Goal: Task Accomplishment & Management: Use online tool/utility

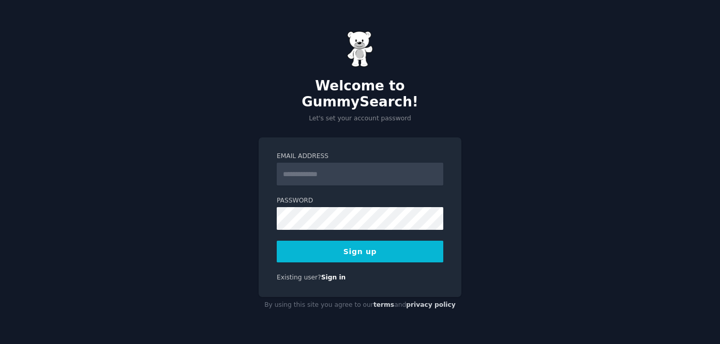
click at [336, 86] on div "Welcome to GummySearch! Let's set your account password" at bounding box center [360, 77] width 203 height 93
click at [352, 163] on input "Email Address" at bounding box center [360, 174] width 167 height 23
click at [270, 88] on h2 "Welcome to GummySearch!" at bounding box center [360, 94] width 203 height 33
click at [332, 163] on input "Email Address" at bounding box center [360, 174] width 167 height 23
click at [391, 243] on button "Sign up" at bounding box center [360, 252] width 167 height 22
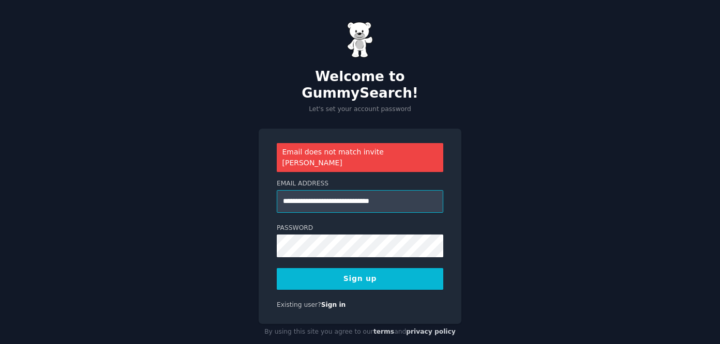
click at [332, 190] on input "**********" at bounding box center [360, 201] width 167 height 23
type input "**********"
click at [482, 177] on div "**********" at bounding box center [360, 181] width 720 height 363
click at [405, 268] on button "Sign up" at bounding box center [360, 279] width 167 height 22
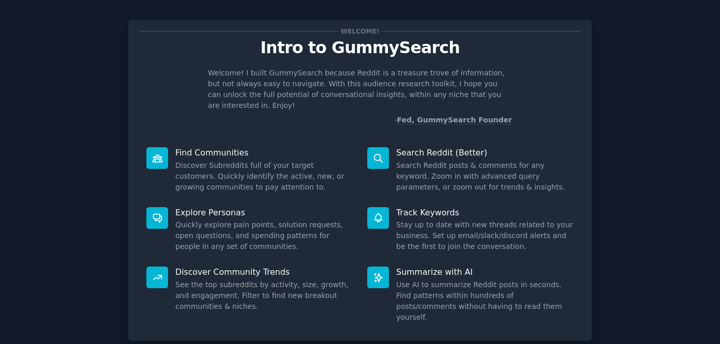
scroll to position [9, 0]
click at [166, 236] on div "Explore Personas Quickly explore pain points, solution requests, open questions…" at bounding box center [249, 230] width 221 height 60
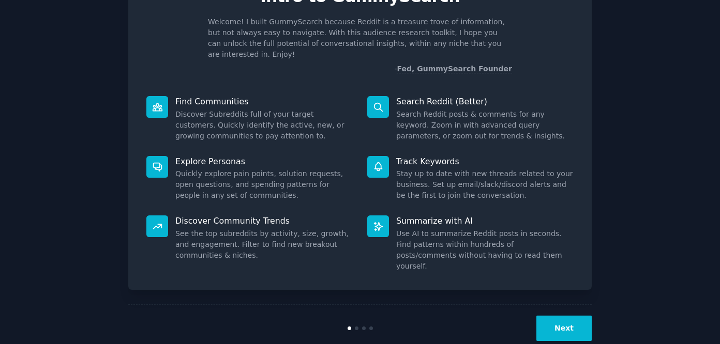
click at [558, 316] on button "Next" at bounding box center [563, 328] width 55 height 25
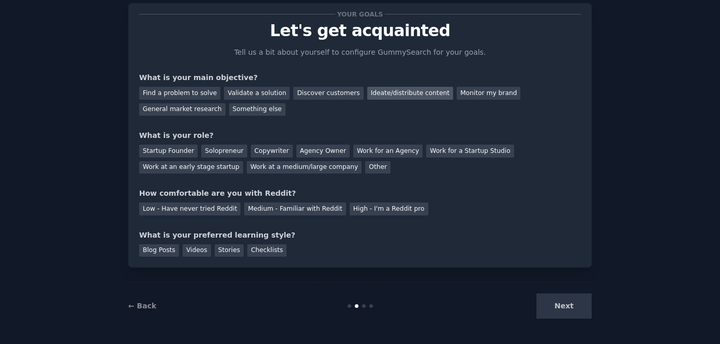
click at [371, 97] on div "Ideate/distribute content" at bounding box center [410, 93] width 86 height 13
click at [161, 153] on div "Startup Founder" at bounding box center [168, 151] width 58 height 13
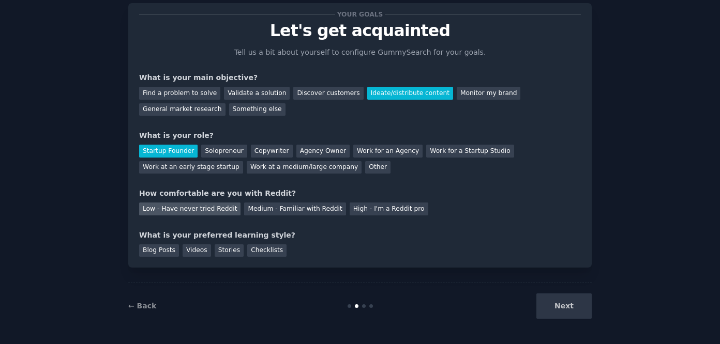
click at [220, 210] on div "Low - Have never tried Reddit" at bounding box center [189, 209] width 101 height 13
click at [198, 251] on div "Videos" at bounding box center [197, 251] width 28 height 13
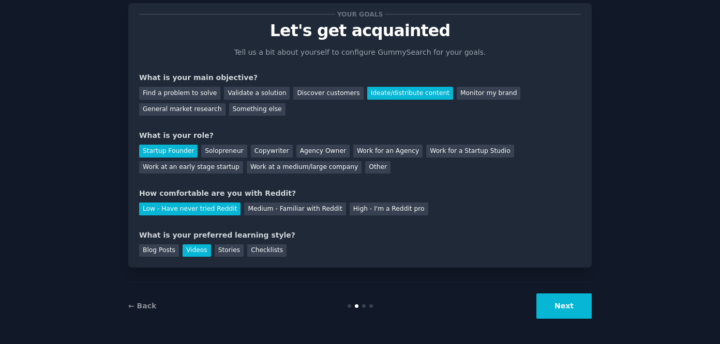
click at [563, 307] on button "Next" at bounding box center [563, 306] width 55 height 25
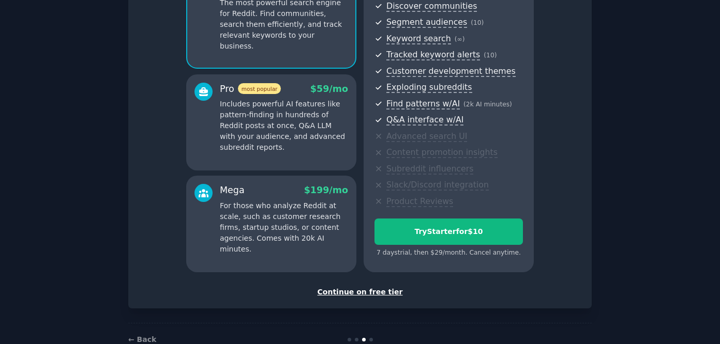
scroll to position [146, 0]
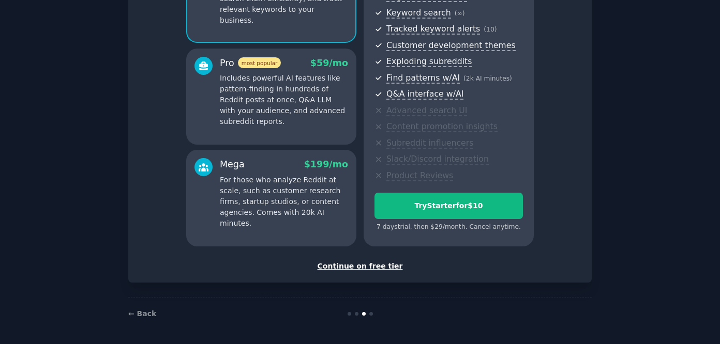
click at [375, 266] on div "Continue on free tier" at bounding box center [360, 266] width 442 height 11
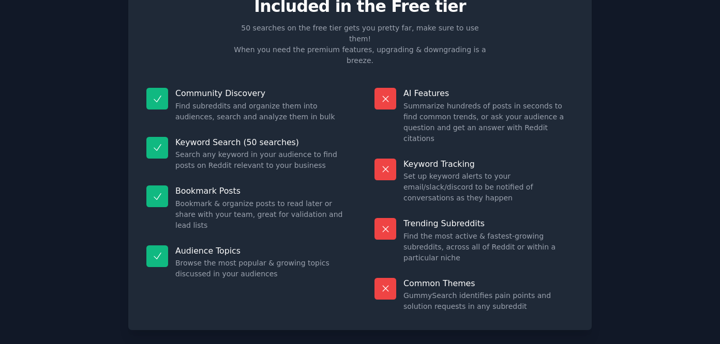
scroll to position [58, 0]
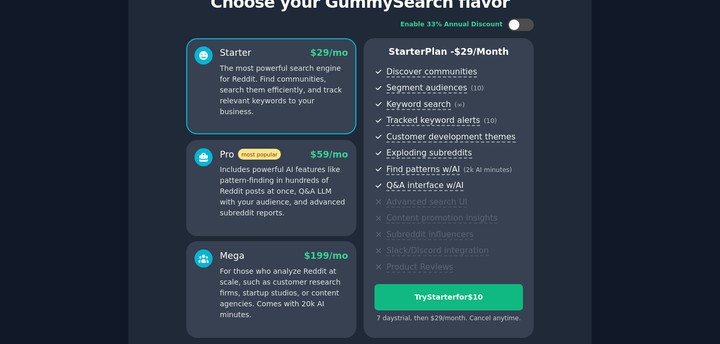
scroll to position [89, 0]
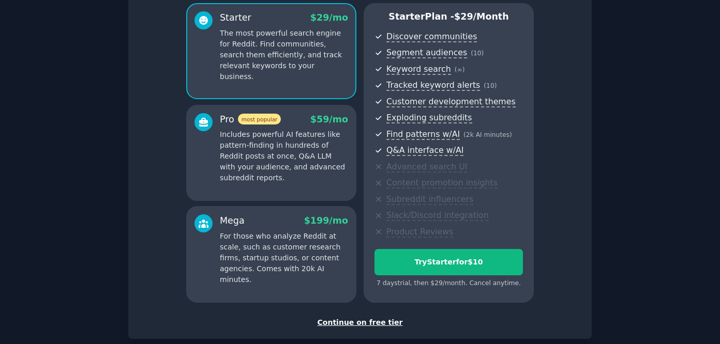
click at [355, 321] on div "Continue on free tier" at bounding box center [360, 323] width 442 height 11
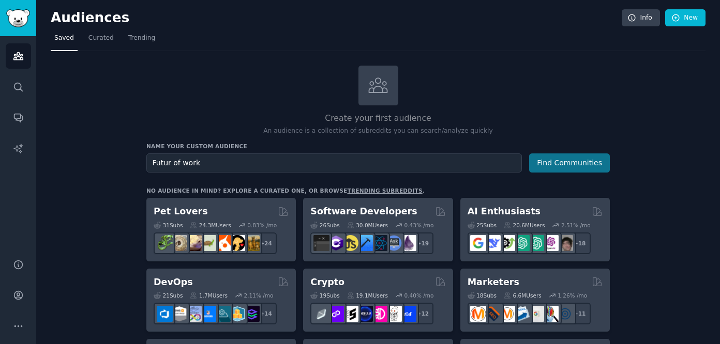
type input "Futur of work"
click at [552, 162] on button "Find Communities" at bounding box center [569, 163] width 81 height 19
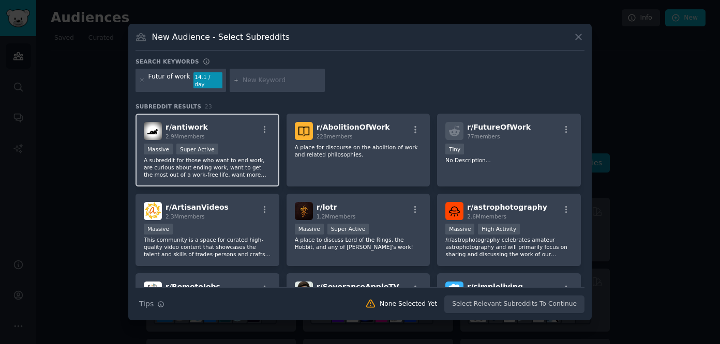
click at [229, 150] on div "Massive Super Active" at bounding box center [207, 150] width 127 height 13
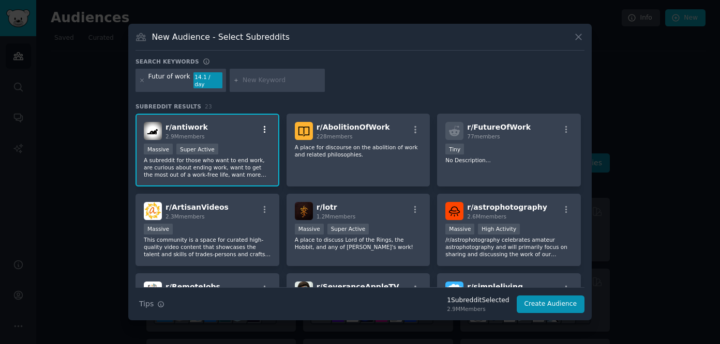
click at [266, 126] on icon "button" at bounding box center [264, 129] width 9 height 9
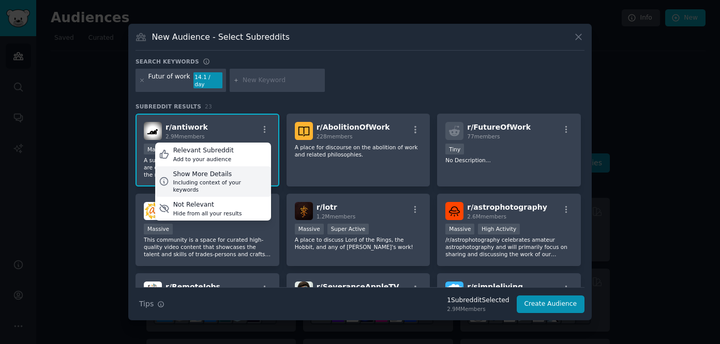
click at [230, 171] on div "Show More Details" at bounding box center [220, 174] width 94 height 9
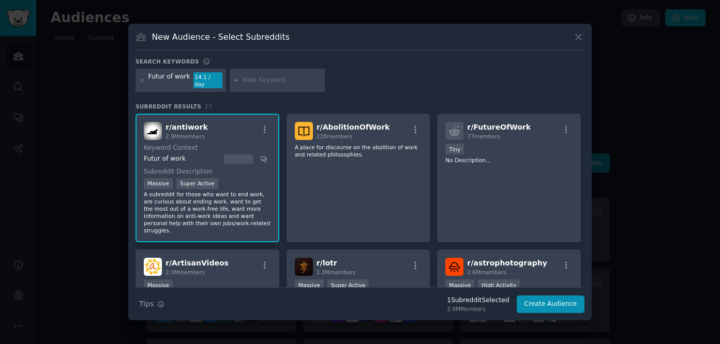
click at [262, 204] on p "A subreddit for those who want to end work, are curious about ending work, want…" at bounding box center [207, 212] width 127 height 43
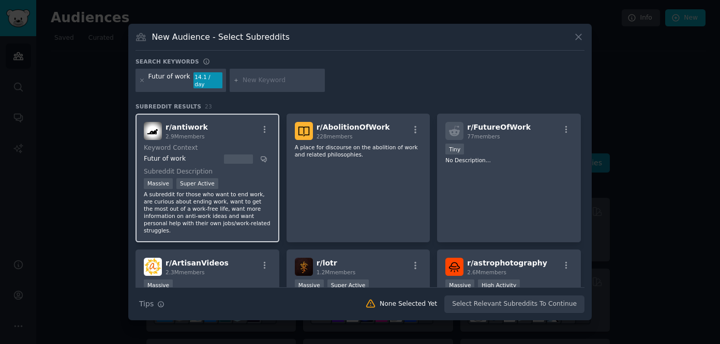
click at [245, 183] on div "Massive Super Active" at bounding box center [207, 184] width 127 height 13
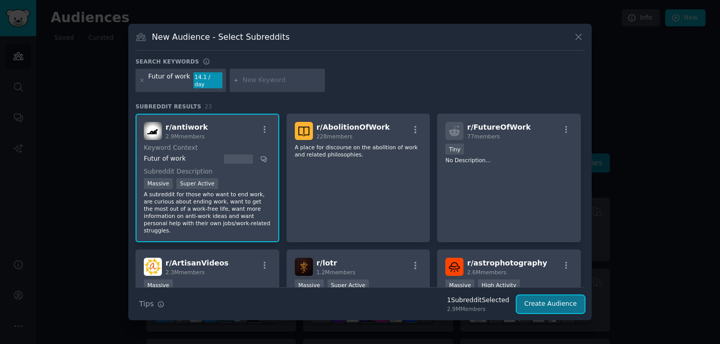
click at [557, 304] on button "Create Audience" at bounding box center [551, 305] width 68 height 18
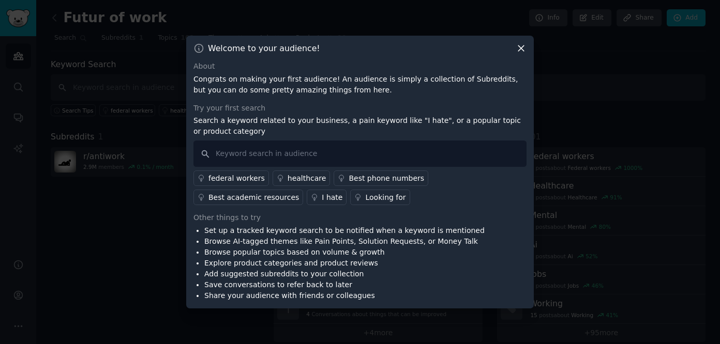
click at [322, 198] on div "I hate" at bounding box center [332, 197] width 21 height 11
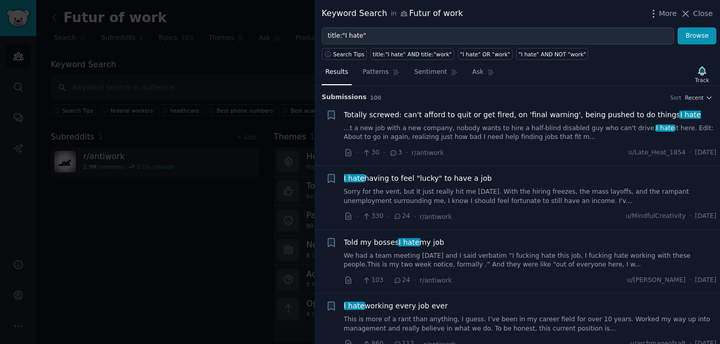
click at [433, 130] on link "...t a new job with a new company, nobody wants to hire a half-blind disabled g…" at bounding box center [530, 133] width 373 height 18
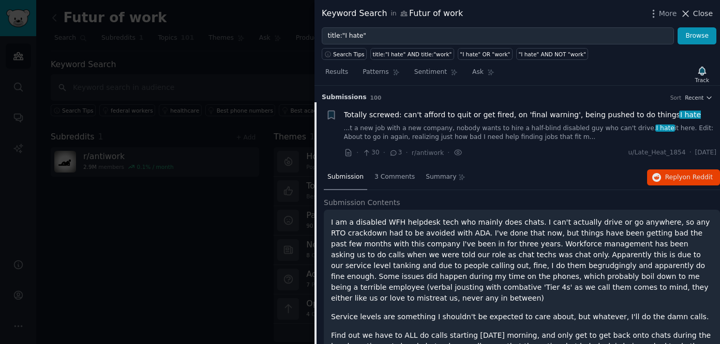
click at [686, 17] on icon at bounding box center [685, 13] width 11 height 11
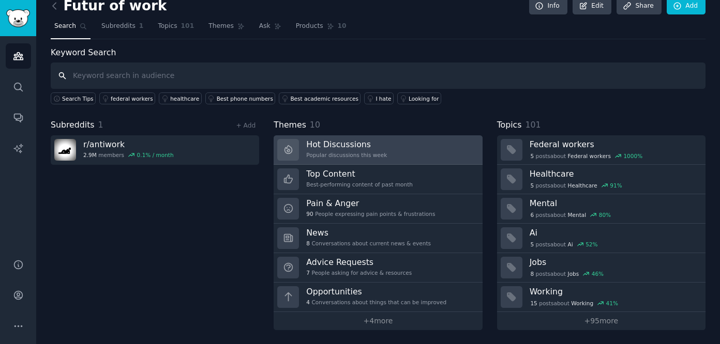
scroll to position [12, 0]
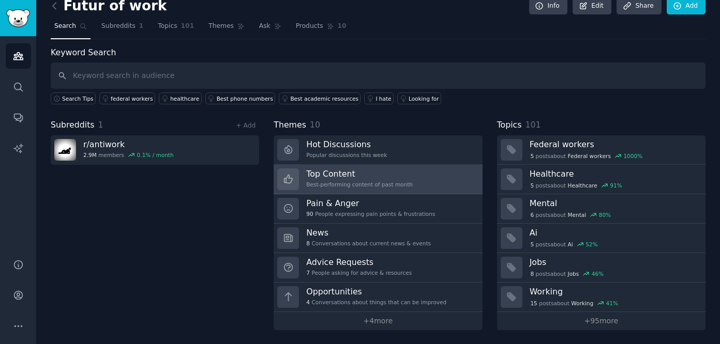
click at [350, 176] on h3 "Top Content" at bounding box center [359, 174] width 107 height 11
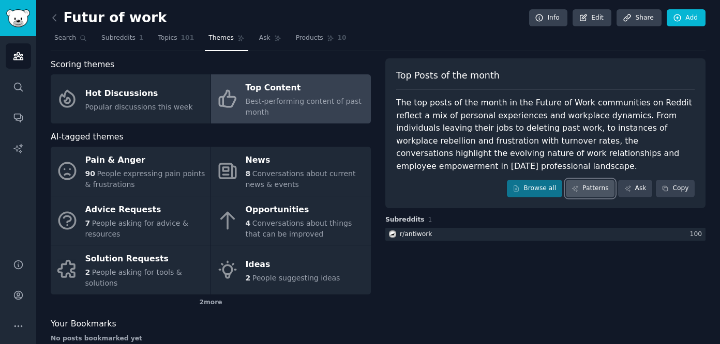
click at [584, 183] on link "Patterns" at bounding box center [590, 189] width 49 height 18
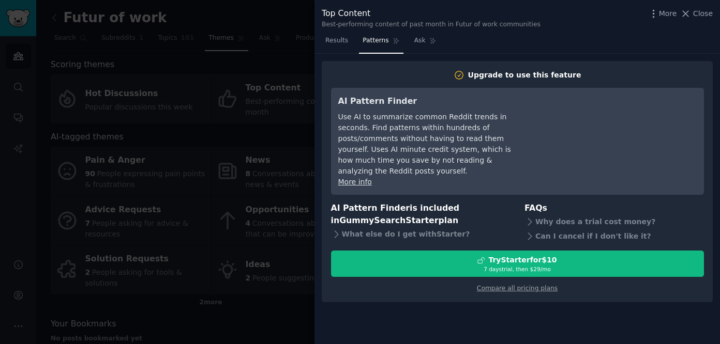
click at [281, 142] on div at bounding box center [360, 172] width 720 height 344
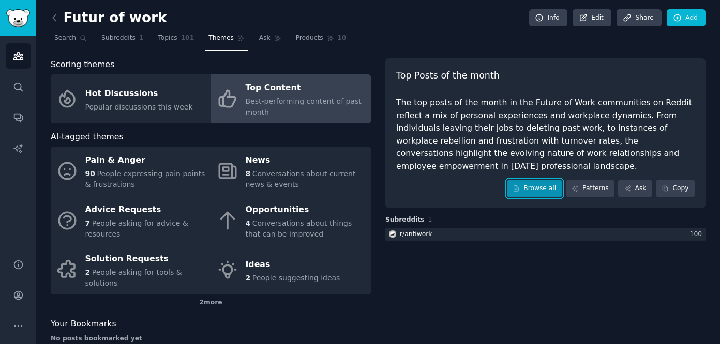
click at [518, 192] on link "Browse all" at bounding box center [534, 189] width 55 height 18
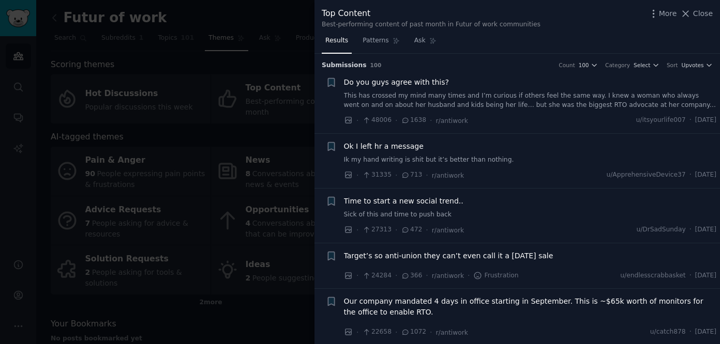
click at [288, 128] on div at bounding box center [360, 172] width 720 height 344
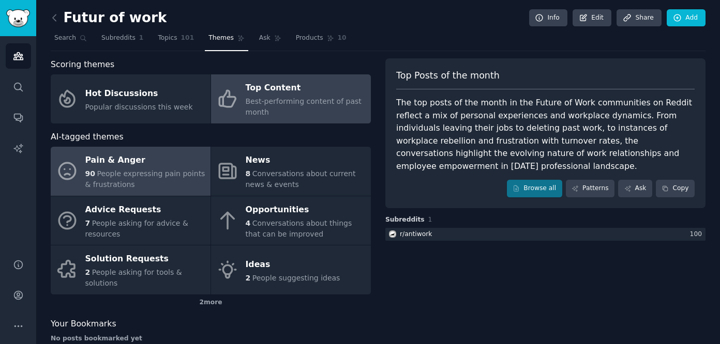
click at [139, 168] on div "Pain & Anger" at bounding box center [145, 161] width 120 height 17
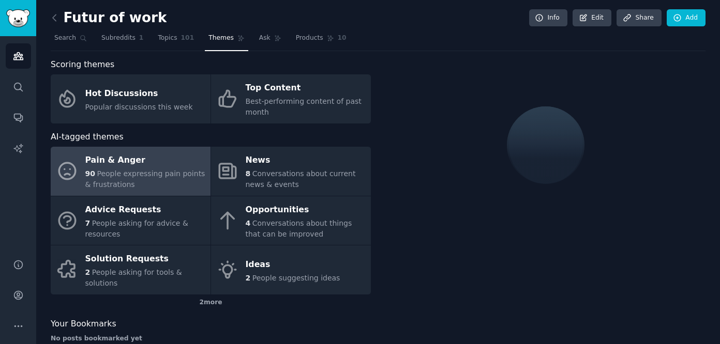
click at [141, 157] on div "Pain & Anger" at bounding box center [145, 161] width 120 height 17
click at [399, 5] on div "Futur of work Info Edit Share Add Search Subreddits 1 Topics 101 Themes Ask Pro…" at bounding box center [378, 182] width 684 height 365
click at [141, 167] on div "Pain & Anger" at bounding box center [145, 161] width 120 height 17
click at [120, 179] on div "90 People expressing pain points & frustrations" at bounding box center [145, 180] width 120 height 22
click at [148, 160] on div "Pain & Anger" at bounding box center [145, 161] width 120 height 17
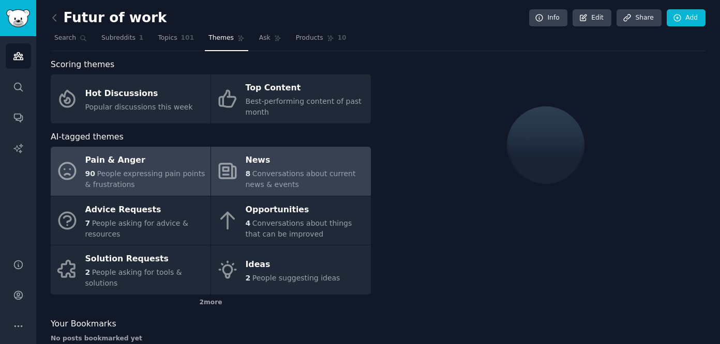
click at [278, 184] on span "Conversations about current news & events" at bounding box center [301, 179] width 110 height 19
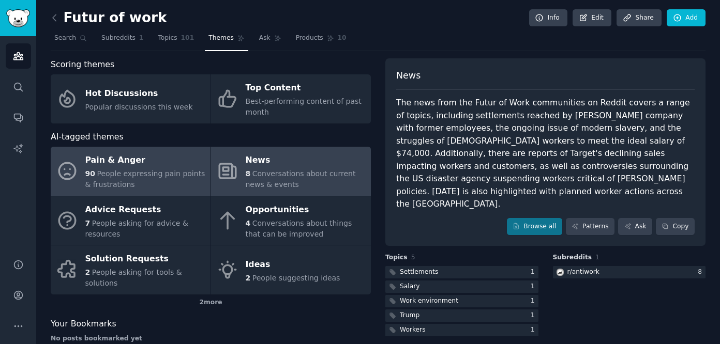
click at [132, 186] on div "90 People expressing pain points & frustrations" at bounding box center [145, 180] width 120 height 22
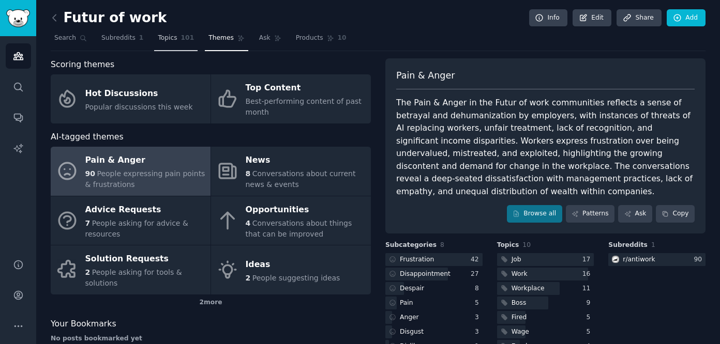
click at [165, 39] on span "Topics" at bounding box center [167, 38] width 19 height 9
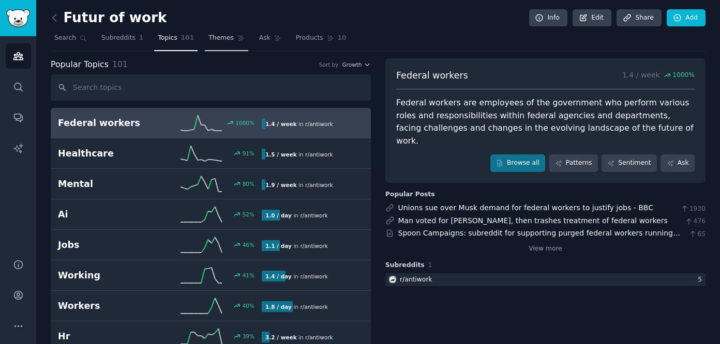
click at [225, 41] on span "Themes" at bounding box center [220, 38] width 25 height 9
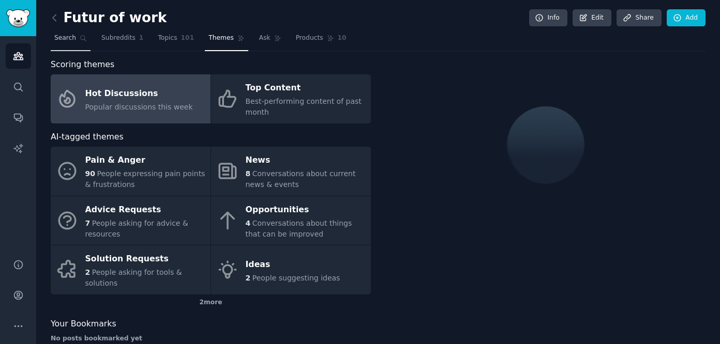
click at [63, 34] on span "Search" at bounding box center [65, 38] width 22 height 9
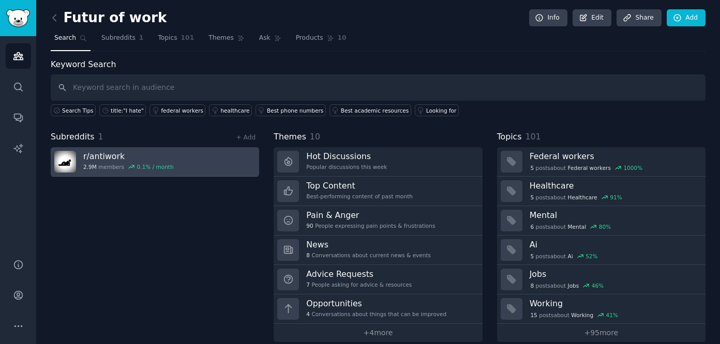
click at [111, 158] on h3 "r/ antiwork" at bounding box center [128, 156] width 91 height 11
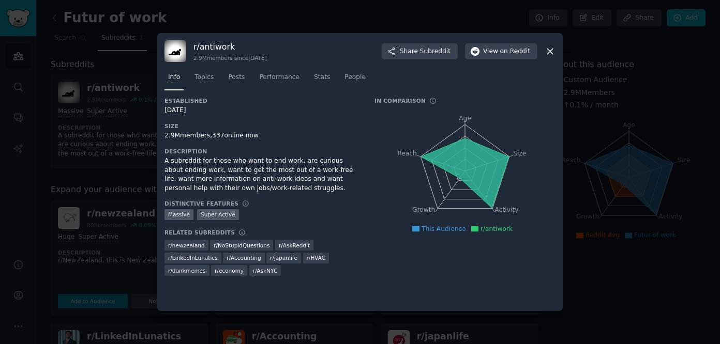
click at [113, 159] on div at bounding box center [360, 172] width 720 height 344
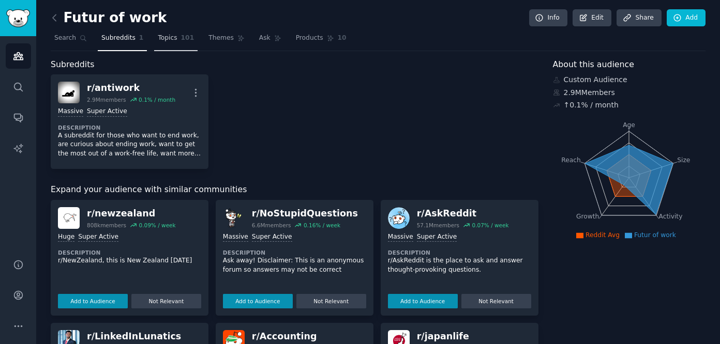
click at [168, 41] on span "Topics" at bounding box center [167, 38] width 19 height 9
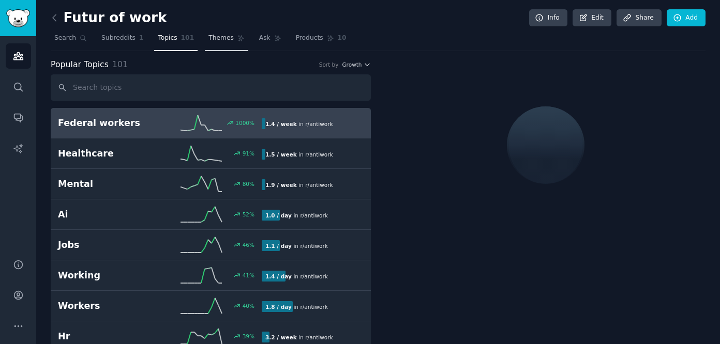
click at [220, 37] on span "Themes" at bounding box center [220, 38] width 25 height 9
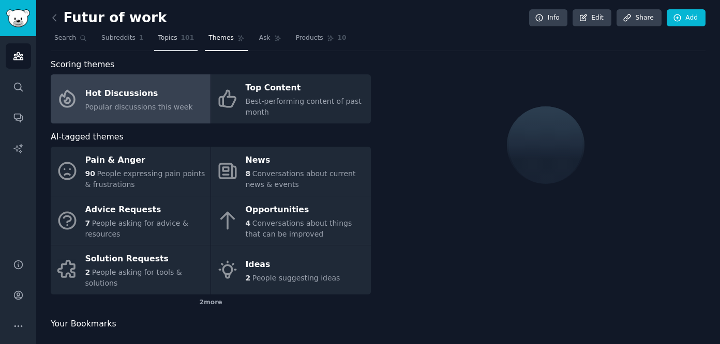
click at [171, 39] on span "Topics" at bounding box center [167, 38] width 19 height 9
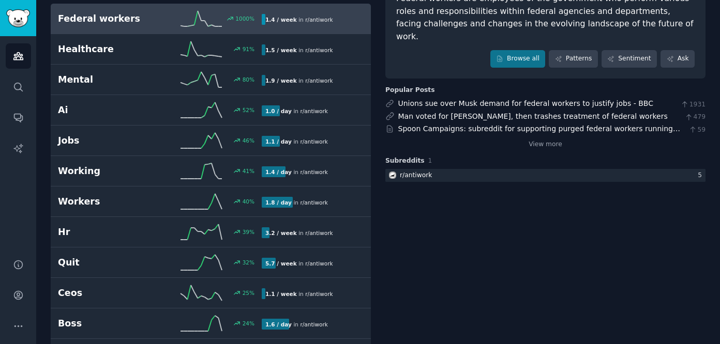
scroll to position [99, 0]
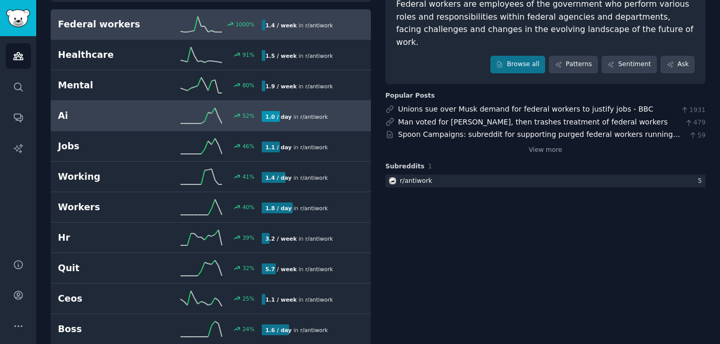
click at [145, 114] on h2 "Ai" at bounding box center [109, 116] width 102 height 13
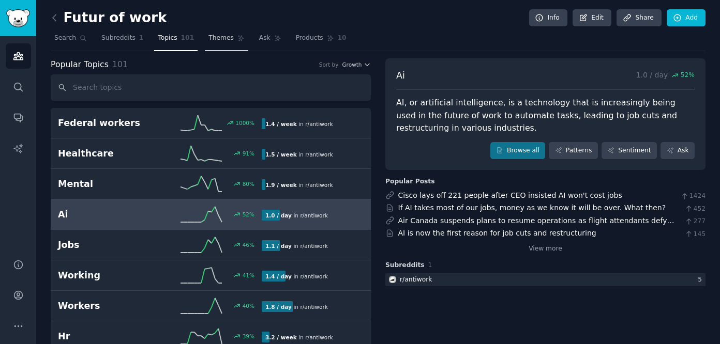
click at [218, 44] on link "Themes" at bounding box center [226, 40] width 43 height 21
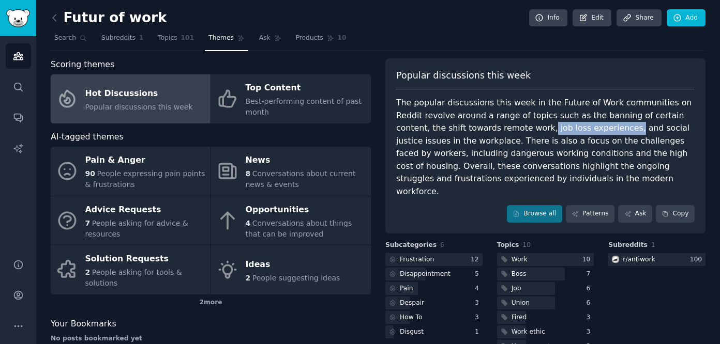
drag, startPoint x: 493, startPoint y: 130, endPoint x: 570, endPoint y: 128, distance: 76.6
click at [570, 126] on div "The popular discussions this week in the Future of Work communities on Reddit r…" at bounding box center [545, 147] width 298 height 101
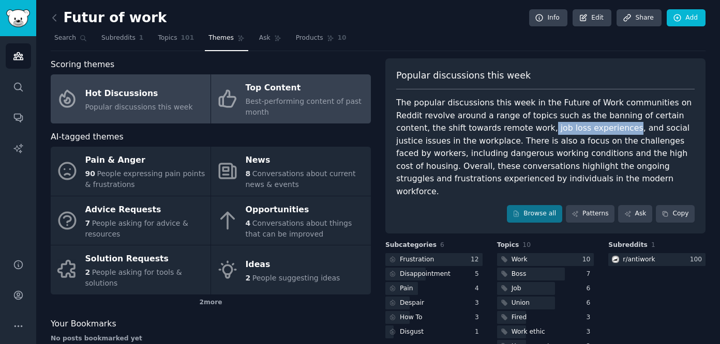
click at [287, 90] on div "Top Content" at bounding box center [306, 88] width 120 height 17
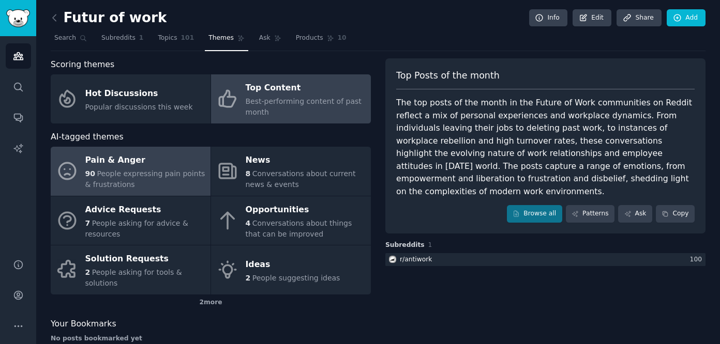
click at [122, 165] on div "Pain & Anger" at bounding box center [145, 161] width 120 height 17
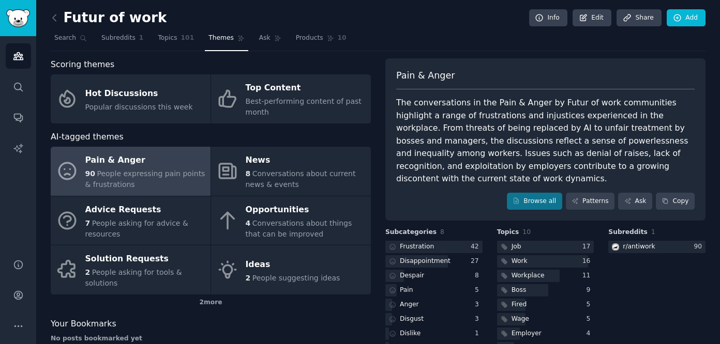
scroll to position [55, 0]
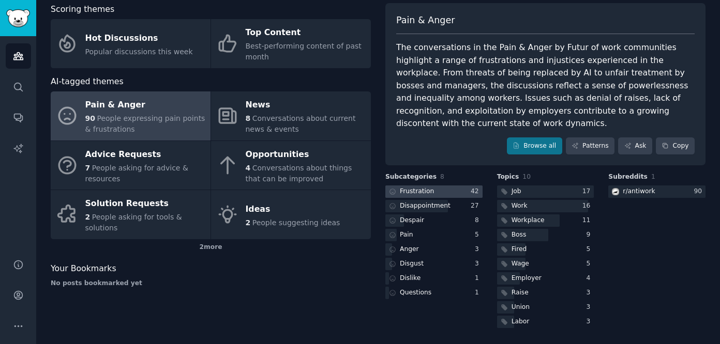
click at [442, 188] on div at bounding box center [433, 192] width 97 height 13
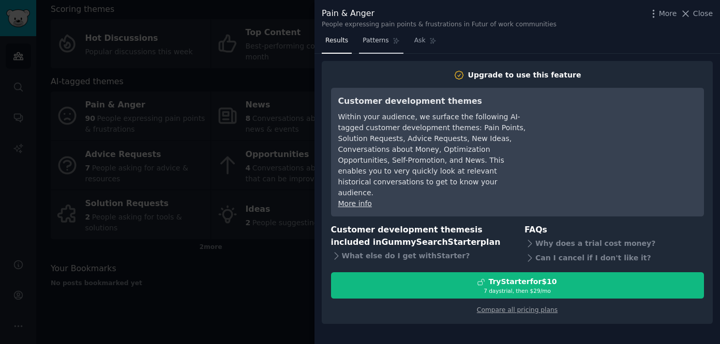
click at [370, 44] on span "Patterns" at bounding box center [376, 40] width 26 height 9
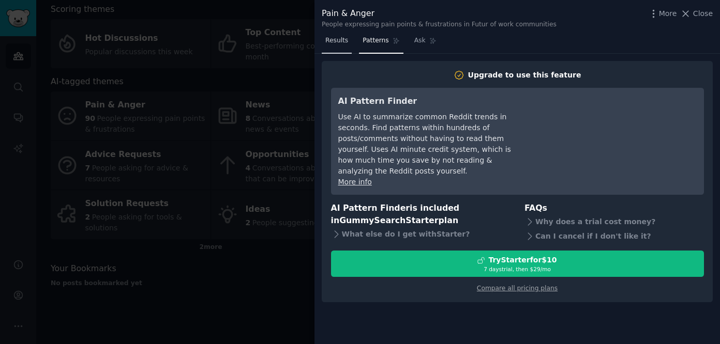
click at [337, 43] on span "Results" at bounding box center [336, 40] width 23 height 9
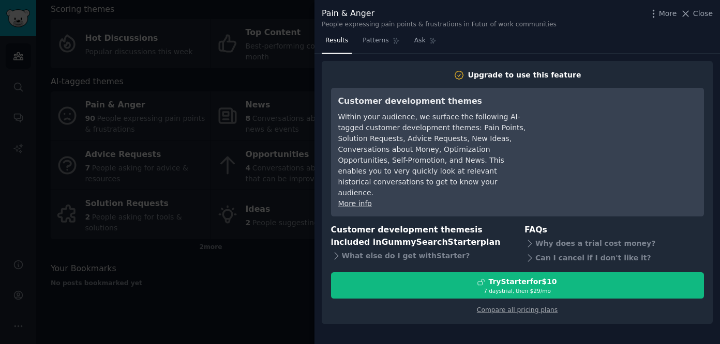
click at [291, 100] on div at bounding box center [360, 172] width 720 height 344
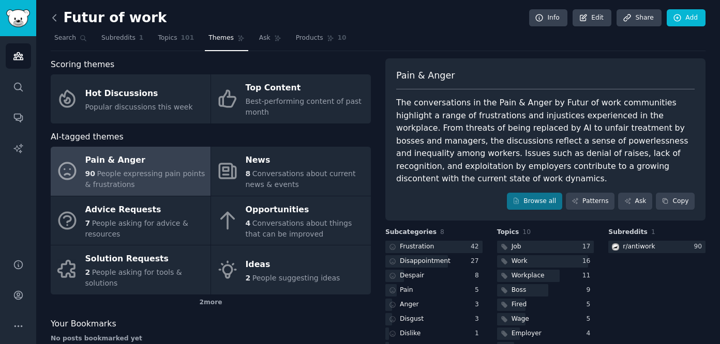
click at [51, 13] on icon at bounding box center [54, 17] width 11 height 11
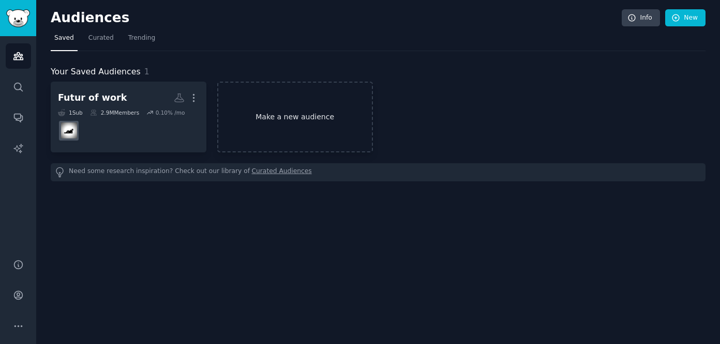
click at [249, 117] on link "Make a new audience" at bounding box center [295, 117] width 156 height 71
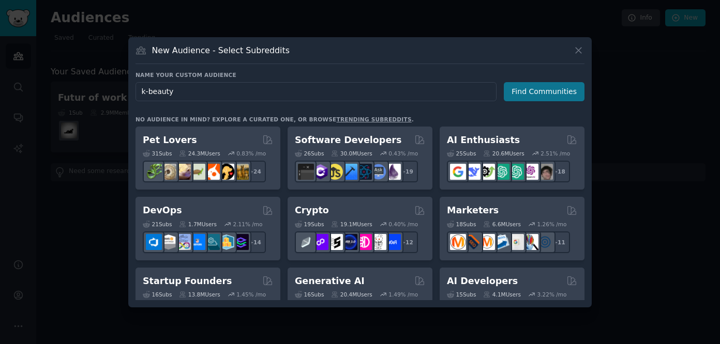
type input "k-beauty"
click at [535, 95] on button "Find Communities" at bounding box center [544, 91] width 81 height 19
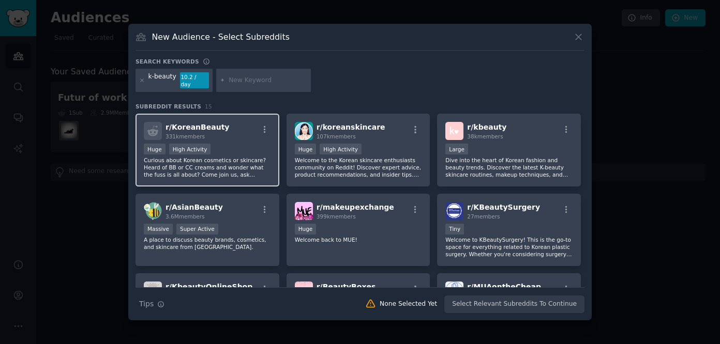
click at [244, 159] on p "Curious about Korean cosmetics or skincare? Heard of BB or CC creams and wonder…" at bounding box center [207, 168] width 127 height 22
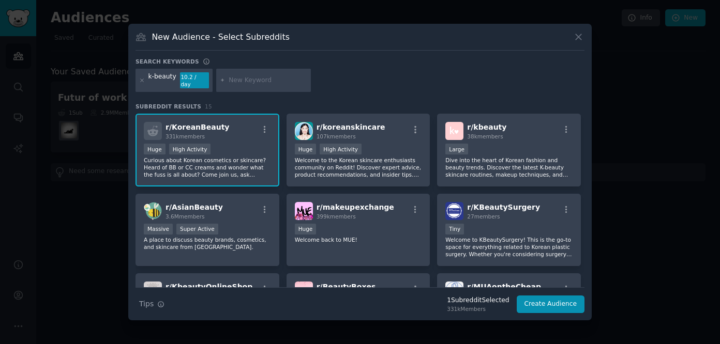
click at [250, 150] on div "Huge High Activity" at bounding box center [207, 150] width 127 height 13
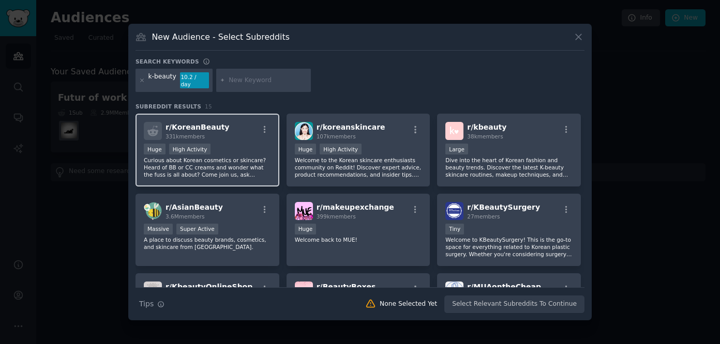
click at [250, 150] on div "Huge High Activity" at bounding box center [207, 150] width 127 height 13
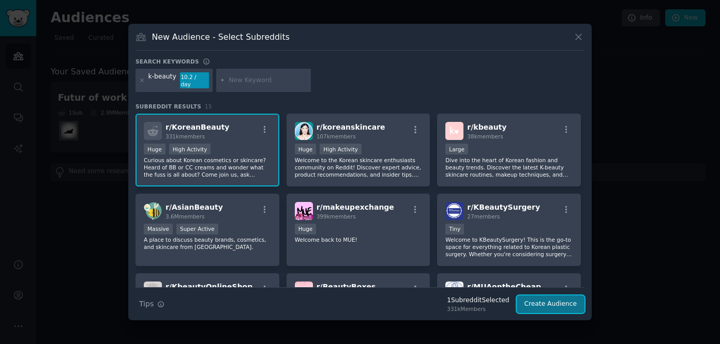
click at [554, 303] on button "Create Audience" at bounding box center [551, 305] width 68 height 18
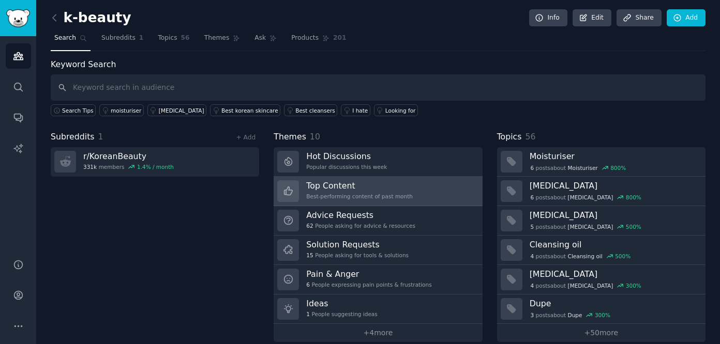
scroll to position [12, 0]
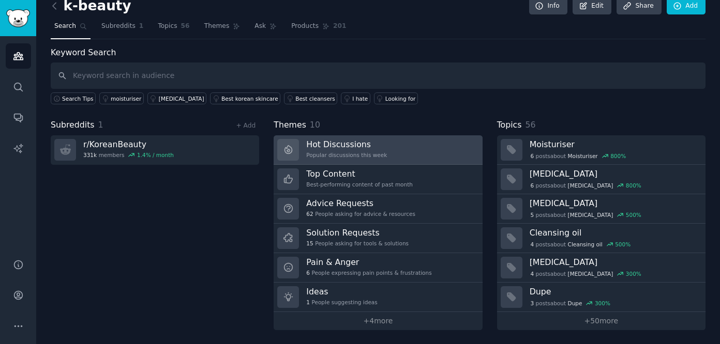
click at [365, 146] on h3 "Hot Discussions" at bounding box center [346, 144] width 81 height 11
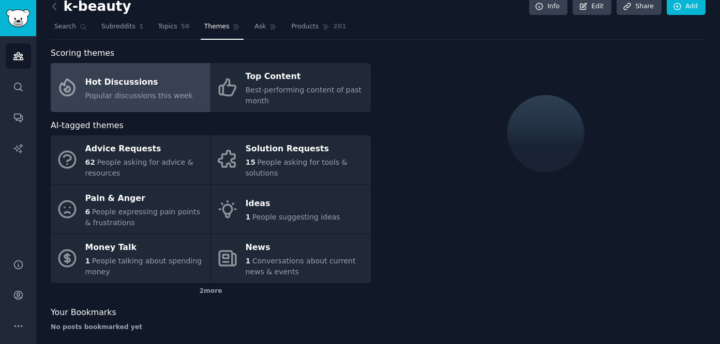
scroll to position [12, 0]
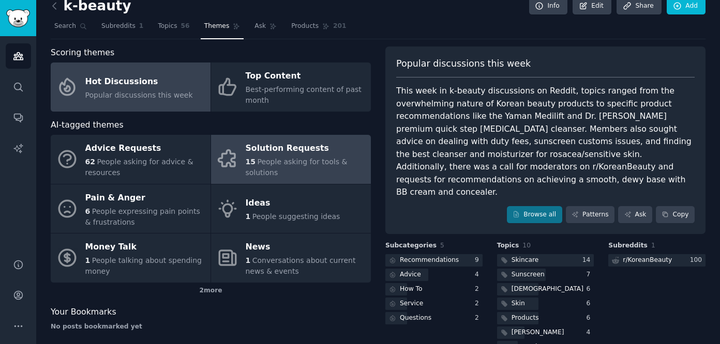
click at [293, 173] on div "15 People asking for tools & solutions" at bounding box center [306, 168] width 120 height 22
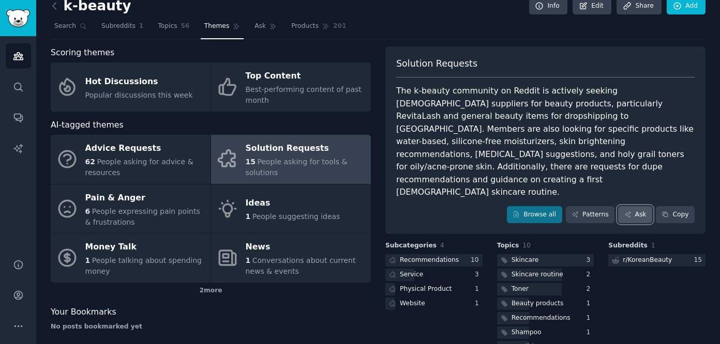
click at [629, 206] on link "Ask" at bounding box center [635, 215] width 34 height 18
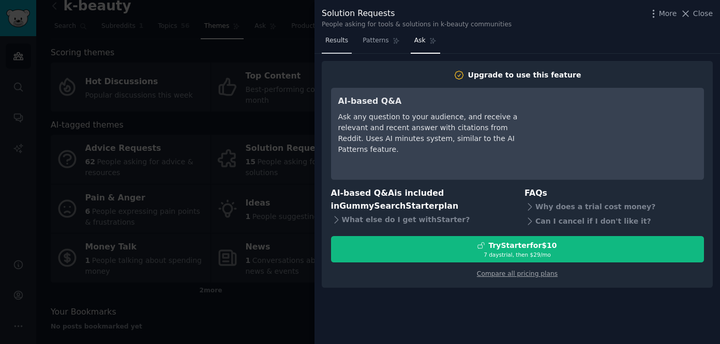
click at [342, 43] on span "Results" at bounding box center [336, 40] width 23 height 9
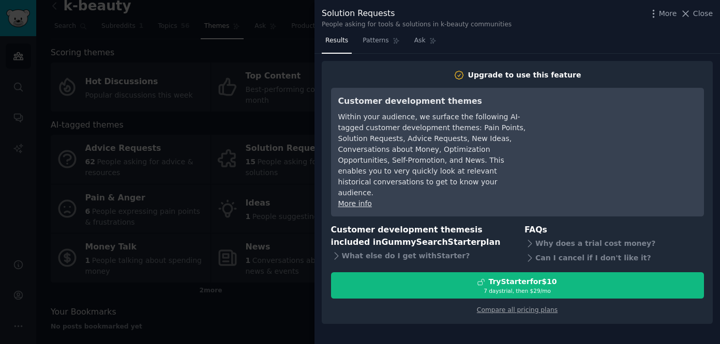
click at [270, 58] on div at bounding box center [360, 172] width 720 height 344
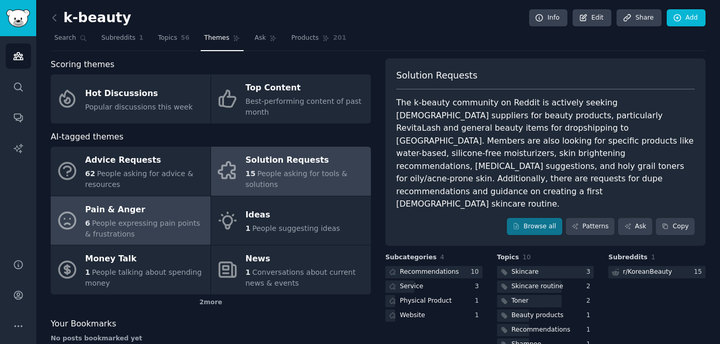
click at [165, 214] on div "Pain & Anger" at bounding box center [145, 210] width 120 height 17
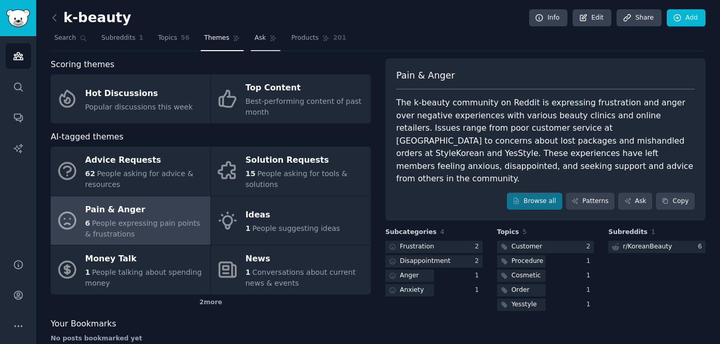
click at [251, 36] on link "Ask" at bounding box center [265, 40] width 29 height 21
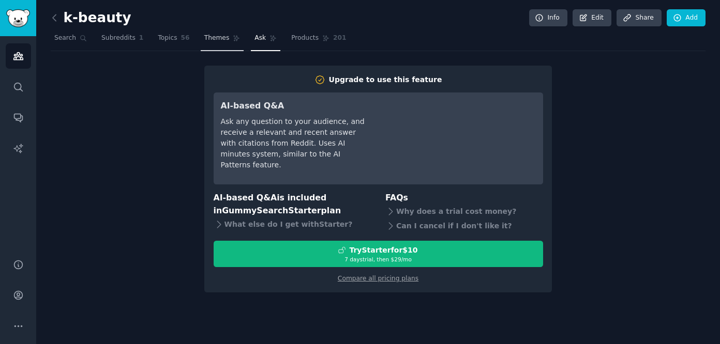
click at [233, 40] on icon at bounding box center [236, 38] width 7 height 7
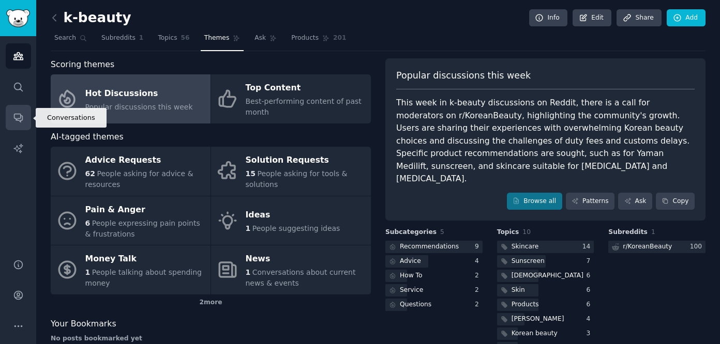
click at [19, 111] on link "Conversations" at bounding box center [18, 117] width 25 height 25
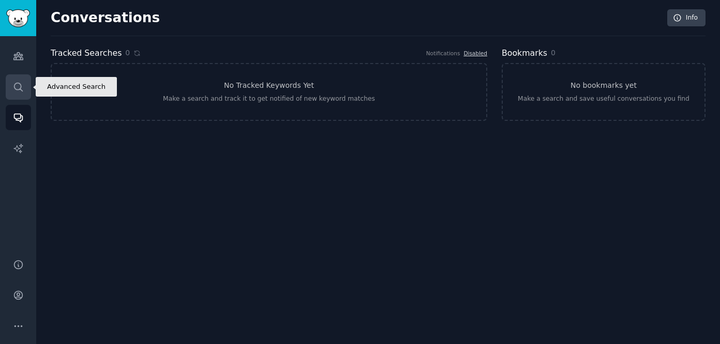
click at [19, 86] on icon "Sidebar" at bounding box center [18, 87] width 11 height 11
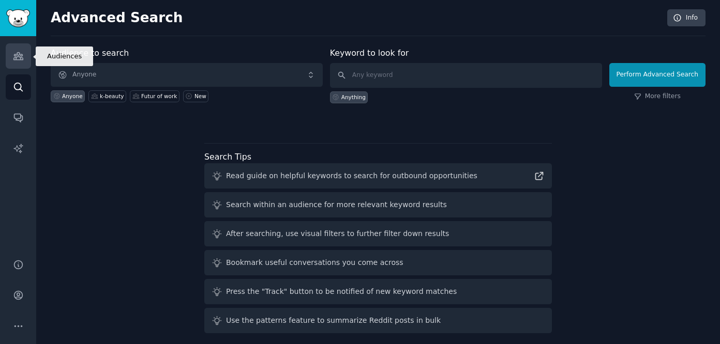
click at [14, 53] on icon "Sidebar" at bounding box center [18, 56] width 11 height 11
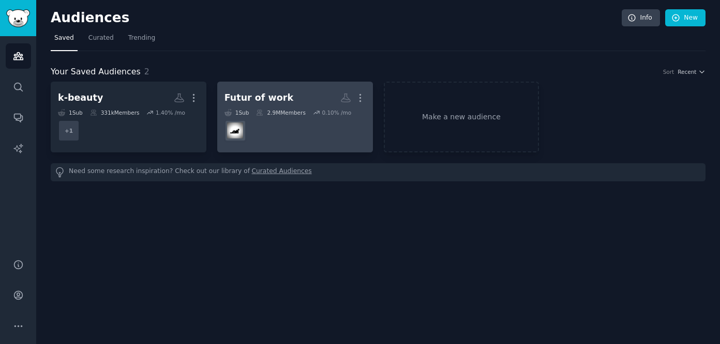
click at [292, 129] on dd "r/antiwork" at bounding box center [294, 130] width 141 height 29
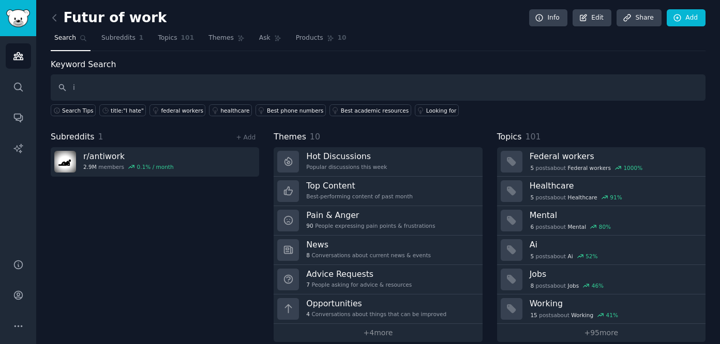
type input "i"
click at [380, 10] on div "Futur of work Info Edit Share Add" at bounding box center [378, 19] width 655 height 21
click at [256, 81] on input "i" at bounding box center [378, 87] width 655 height 26
click at [134, 38] on link "Subreddits 1" at bounding box center [122, 39] width 49 height 21
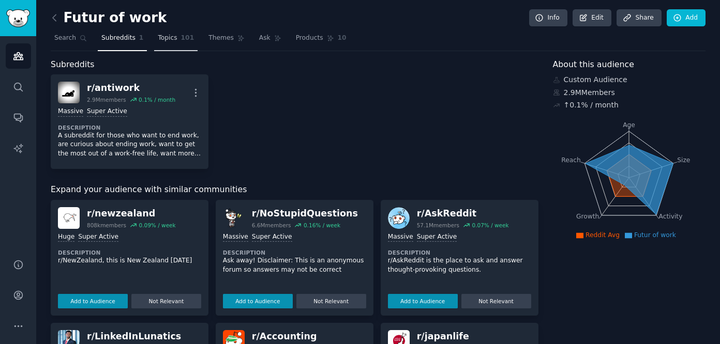
click at [161, 39] on span "Topics" at bounding box center [167, 38] width 19 height 9
